Goal: Information Seeking & Learning: Learn about a topic

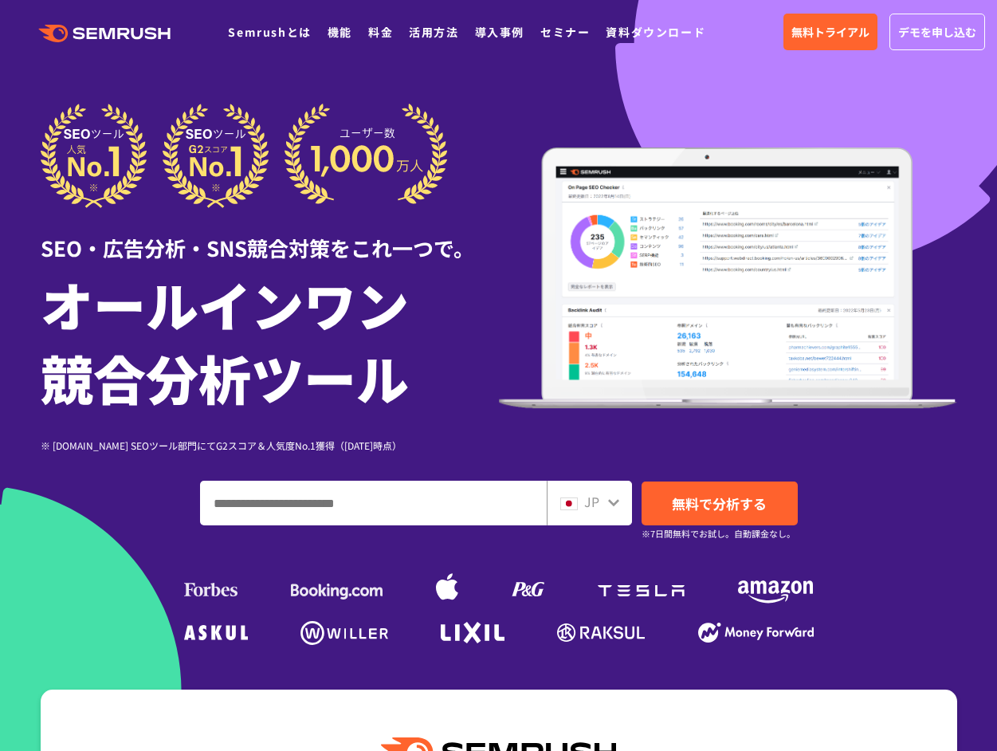
click at [344, 487] on input "ドメイン、キーワードまたはURLを入力してください" at bounding box center [373, 503] width 345 height 43
paste input "**********"
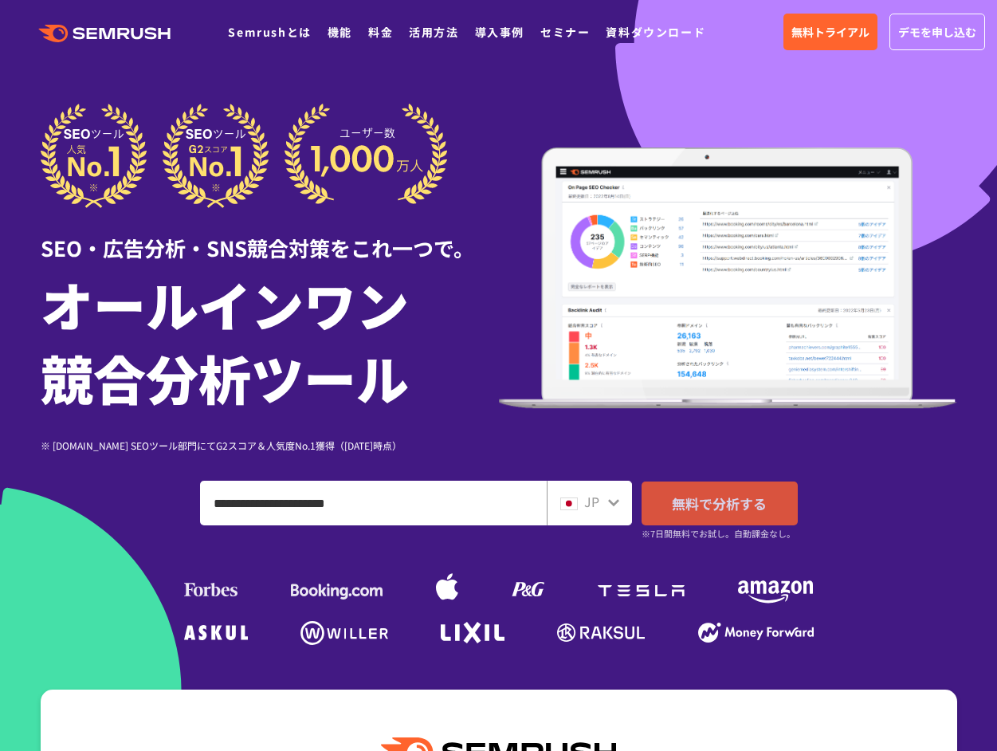
type input "**********"
click at [714, 501] on span "無料で分析する" at bounding box center [719, 503] width 95 height 20
click at [383, 33] on link "料金" at bounding box center [380, 32] width 25 height 16
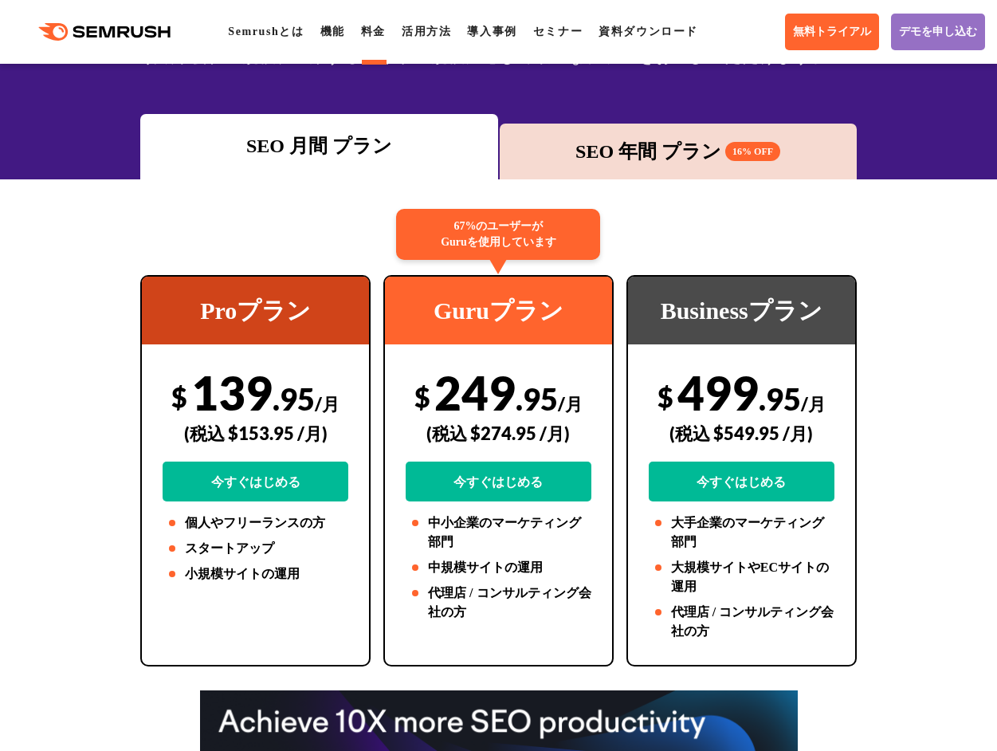
scroll to position [179, 0]
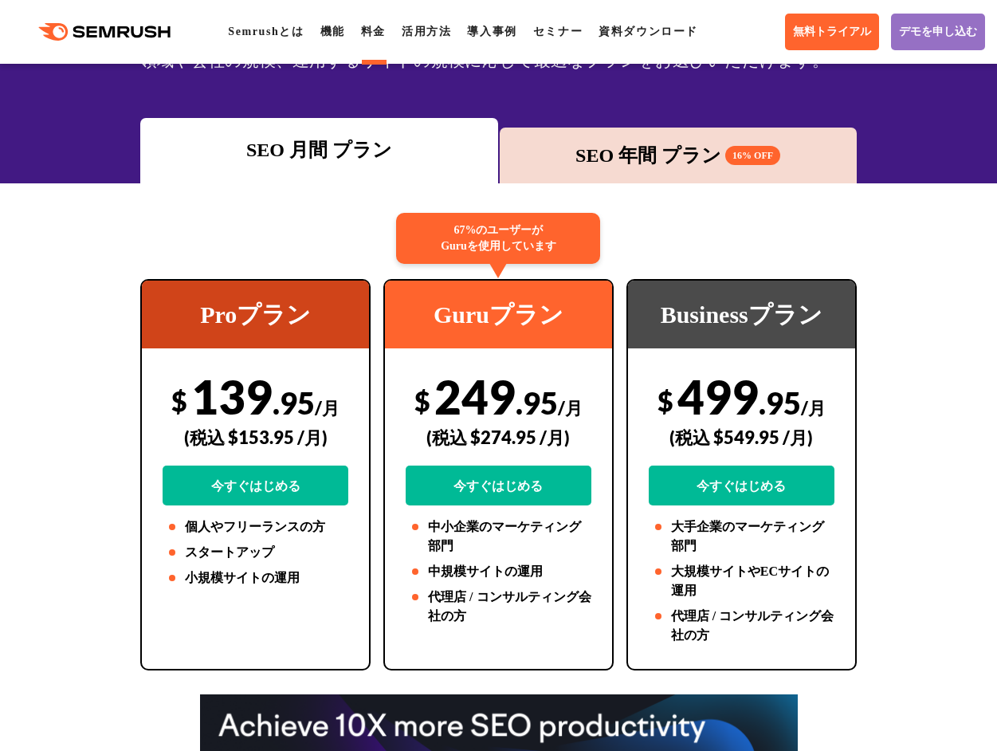
click at [560, 149] on div "SEO 年間 プラン 16% OFF" at bounding box center [678, 155] width 341 height 29
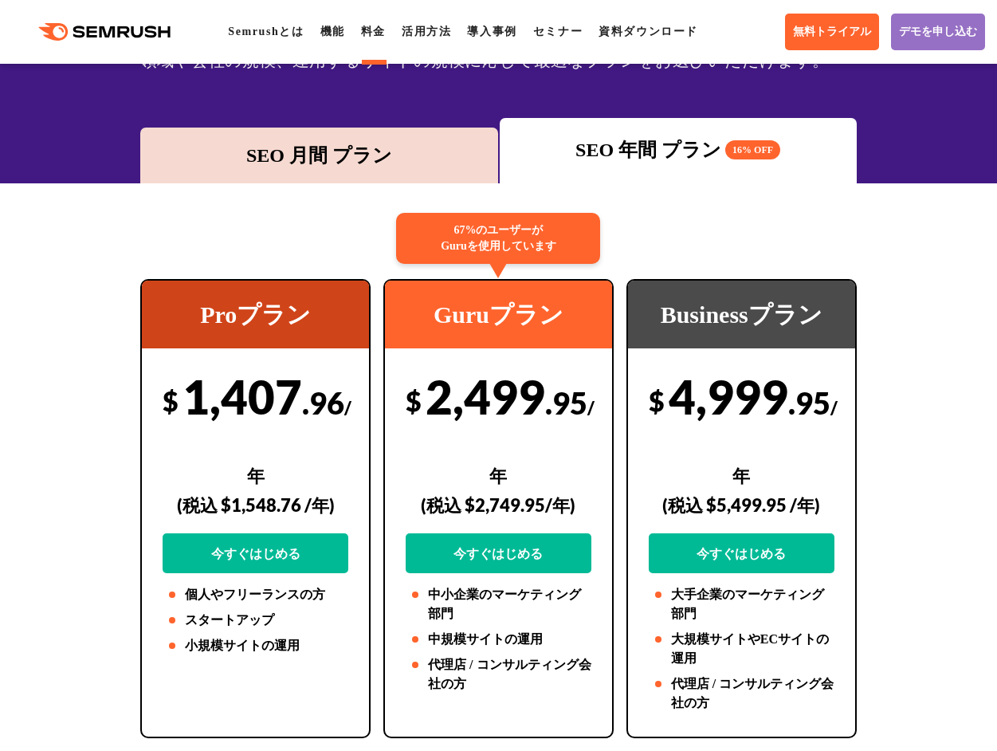
click at [408, 154] on div "SEO 月間 プラン" at bounding box center [318, 155] width 341 height 29
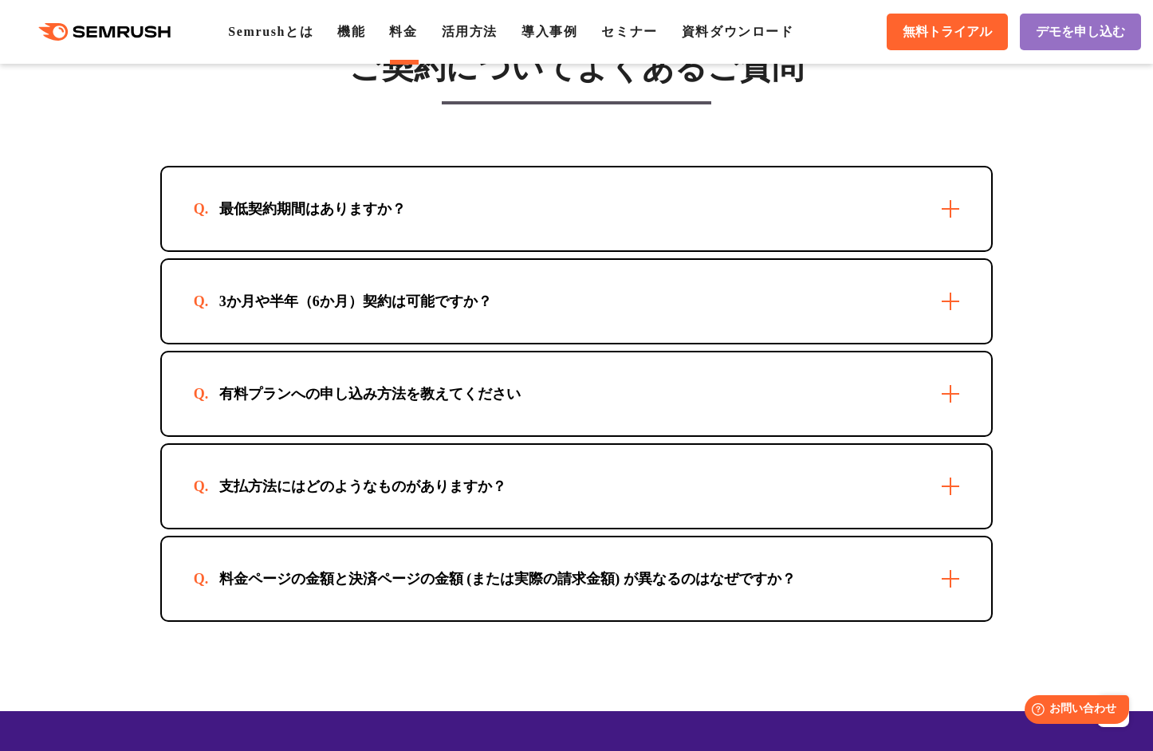
scroll to position [4597, 0]
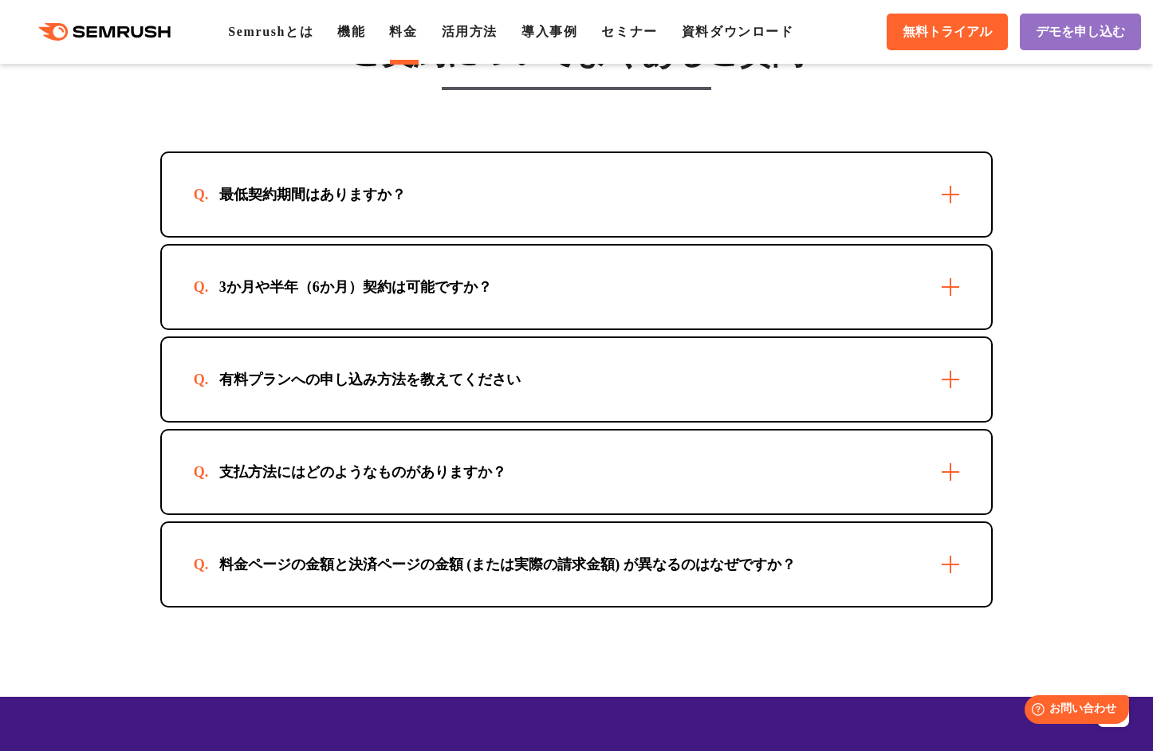
click at [232, 236] on div "最低契約期間はありますか？" at bounding box center [577, 194] width 830 height 83
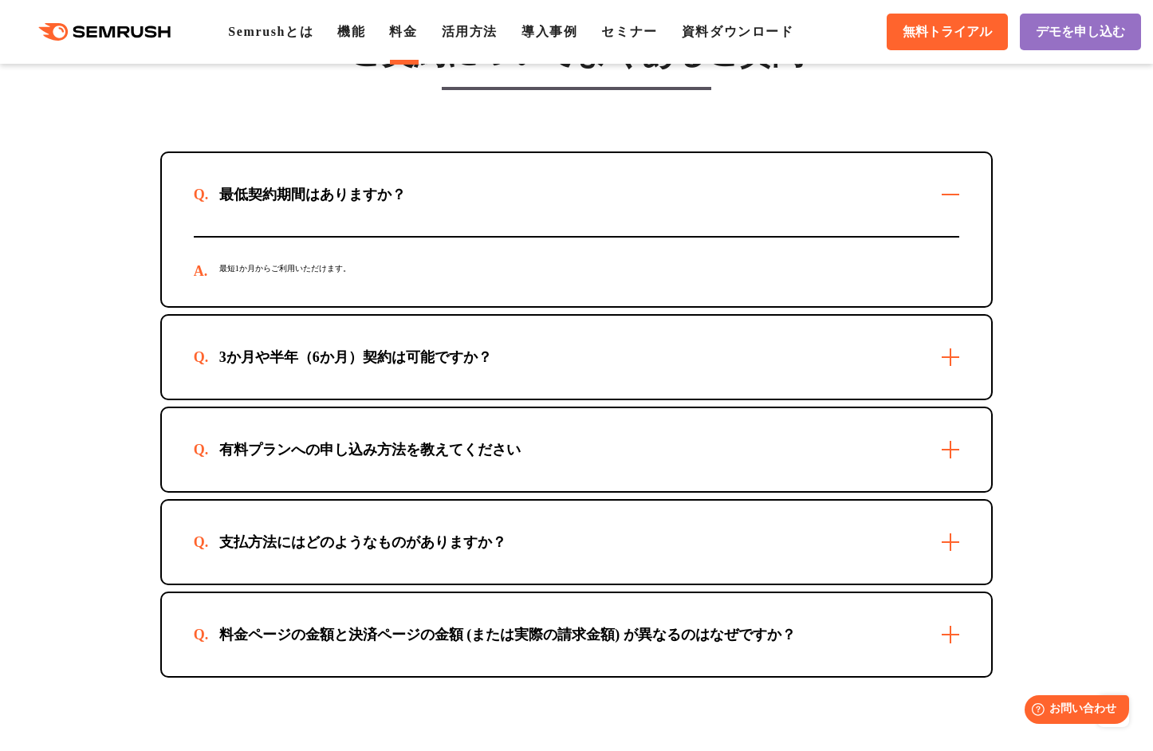
click at [232, 236] on div "最低契約期間はありますか？" at bounding box center [577, 194] width 830 height 83
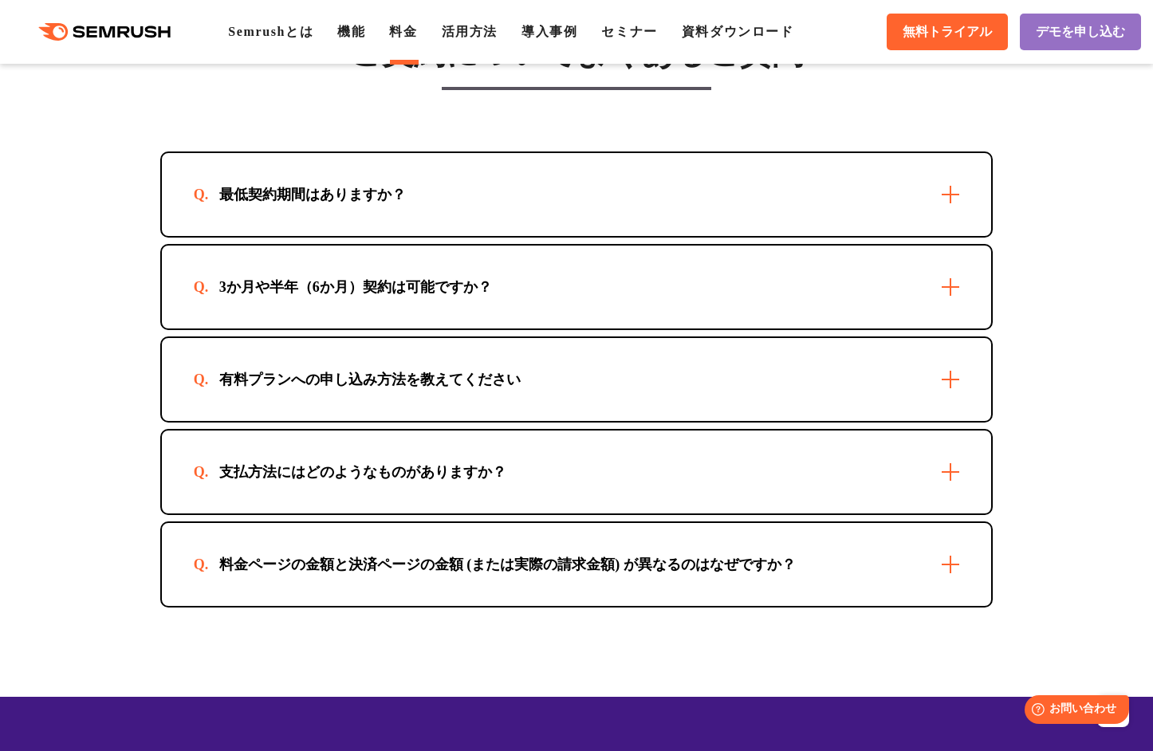
click at [232, 236] on div "最低契約期間はありますか？" at bounding box center [577, 194] width 830 height 83
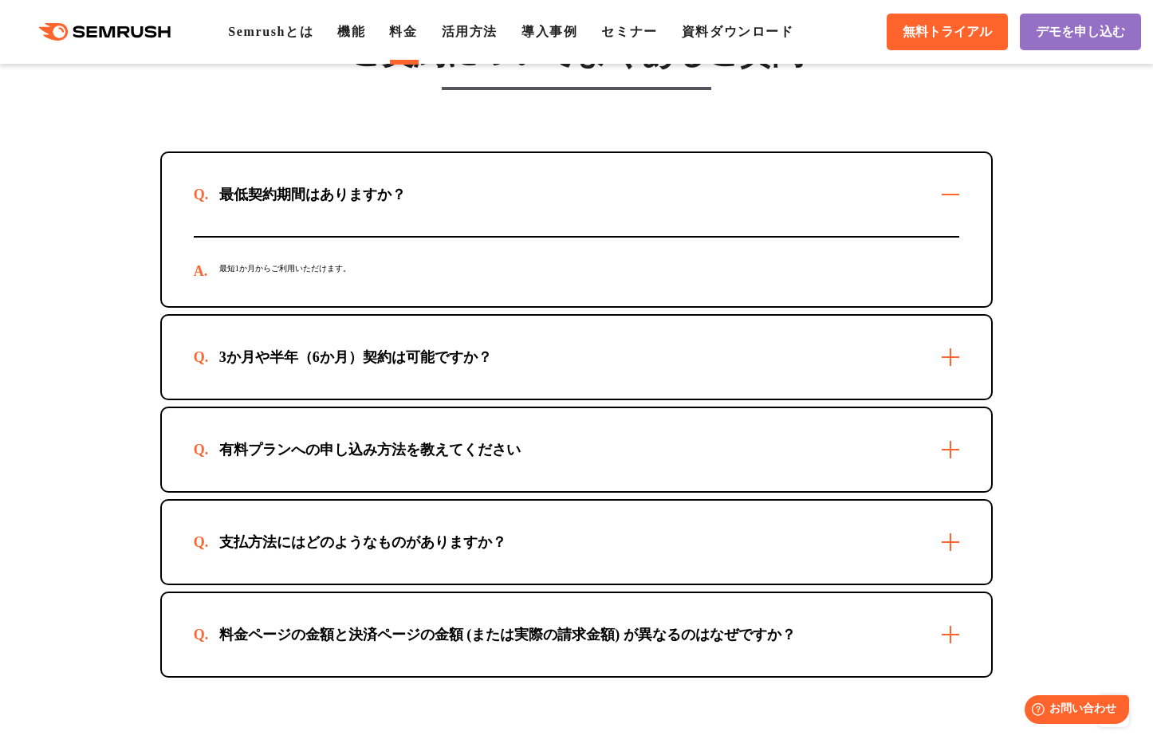
click at [232, 236] on div "最低契約期間はありますか？" at bounding box center [577, 194] width 830 height 83
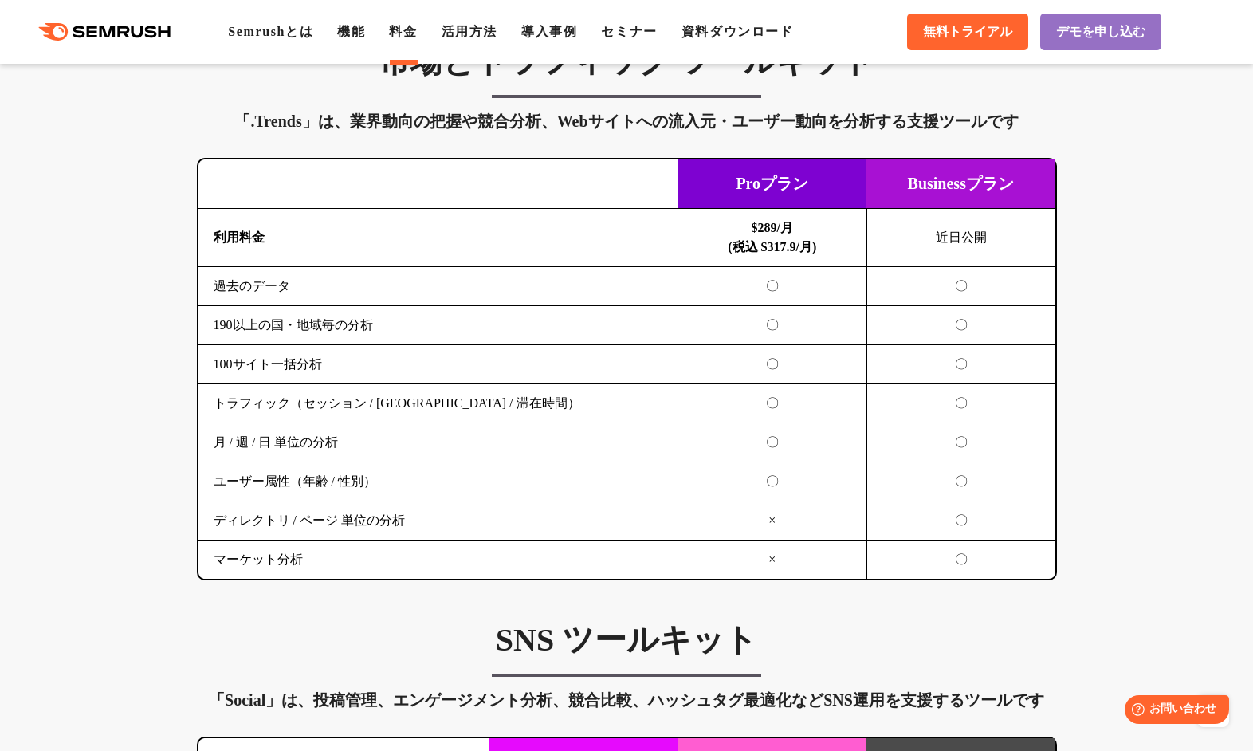
scroll to position [2697, 0]
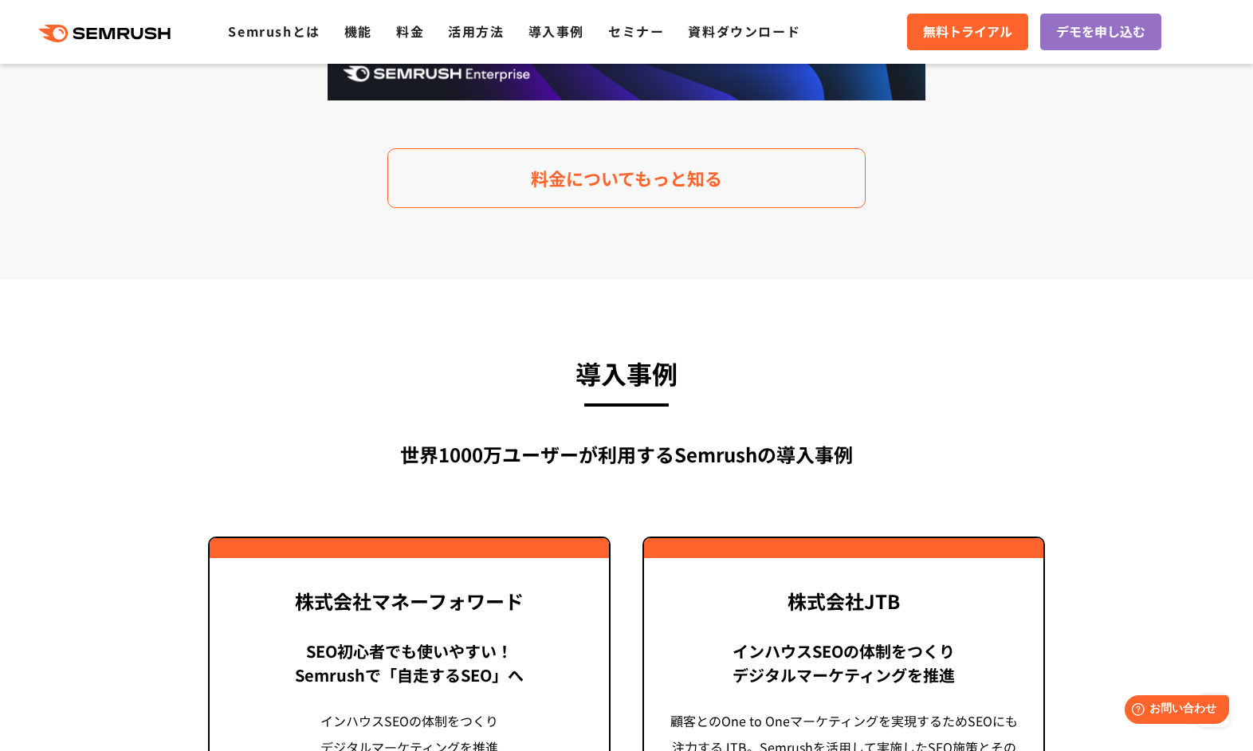
scroll to position [3433, 0]
